Goal: Task Accomplishment & Management: Use online tool/utility

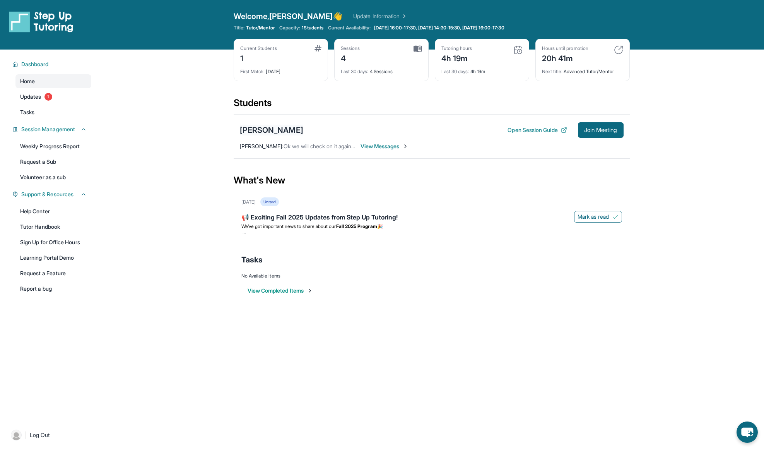
click at [261, 125] on div "[PERSON_NAME]" at bounding box center [271, 130] width 63 height 11
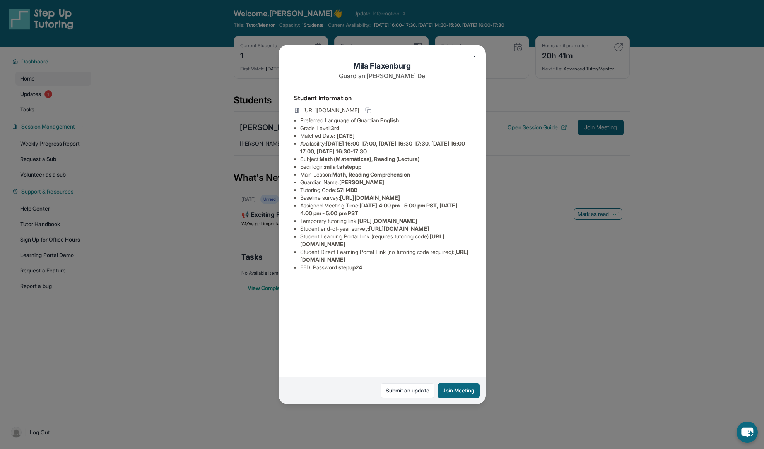
scroll to position [3, 0]
click at [471, 57] on img at bounding box center [474, 56] width 6 height 6
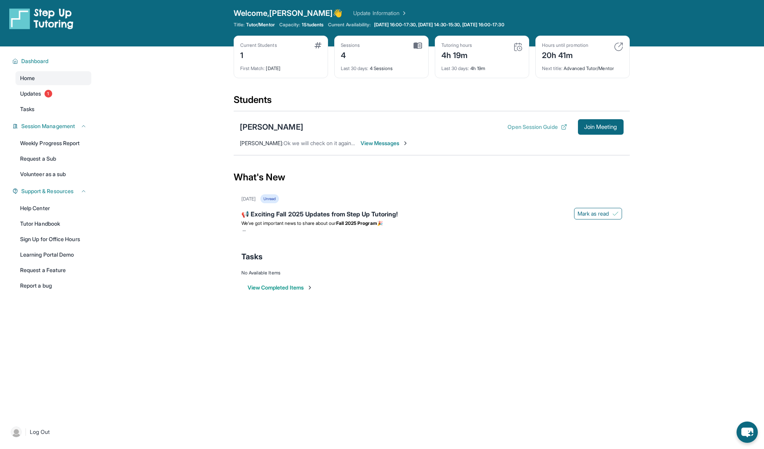
click at [550, 129] on button "Open Session Guide" at bounding box center [537, 127] width 59 height 8
click at [612, 129] on span "Join Meeting" at bounding box center [600, 127] width 33 height 5
click at [274, 127] on div "[PERSON_NAME]" at bounding box center [271, 126] width 63 height 11
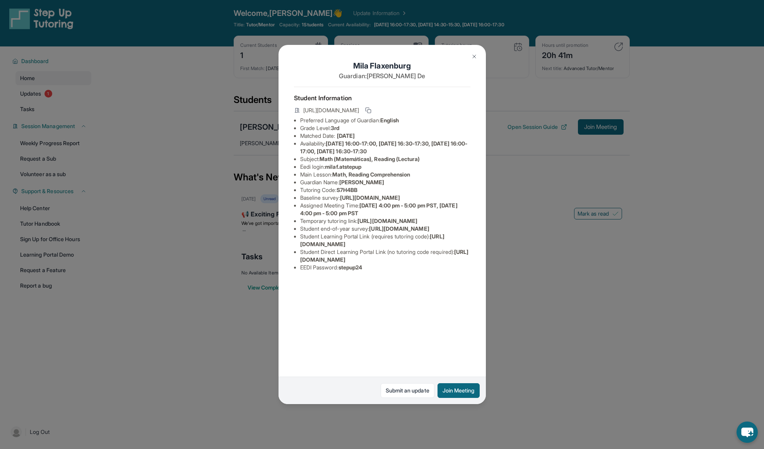
click at [523, 287] on div "[PERSON_NAME] Guardian: [PERSON_NAME] Student Information [URL][DOMAIN_NAME] Pr…" at bounding box center [382, 224] width 764 height 449
